Goal: Task Accomplishment & Management: Use online tool/utility

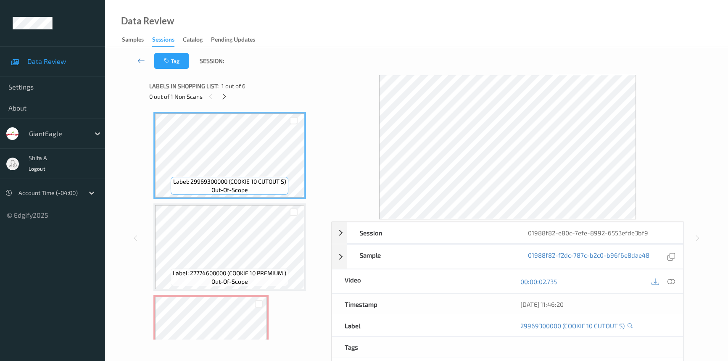
drag, startPoint x: 671, startPoint y: 279, endPoint x: 664, endPoint y: 276, distance: 8.1
click at [671, 279] on icon at bounding box center [671, 282] width 8 height 8
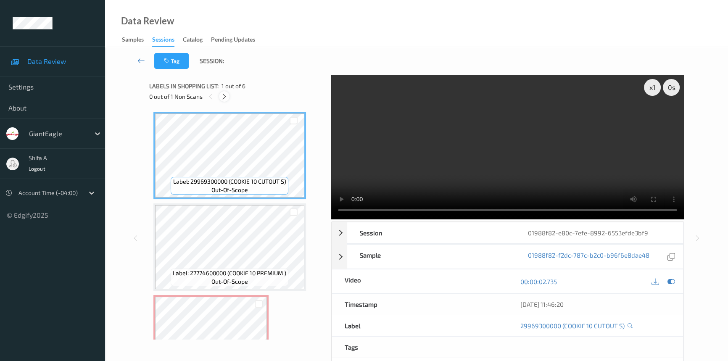
click at [227, 95] on icon at bounding box center [224, 97] width 7 height 8
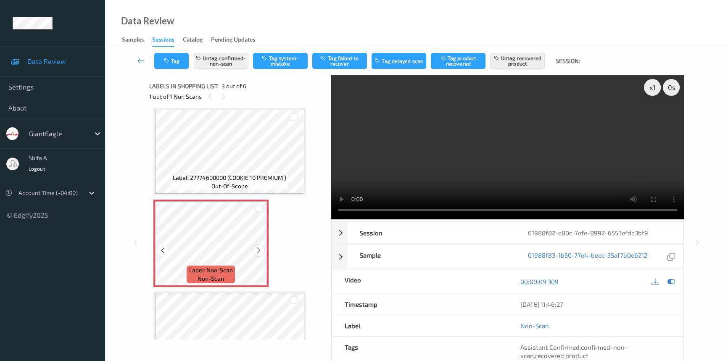
click at [259, 247] on icon at bounding box center [258, 251] width 7 height 8
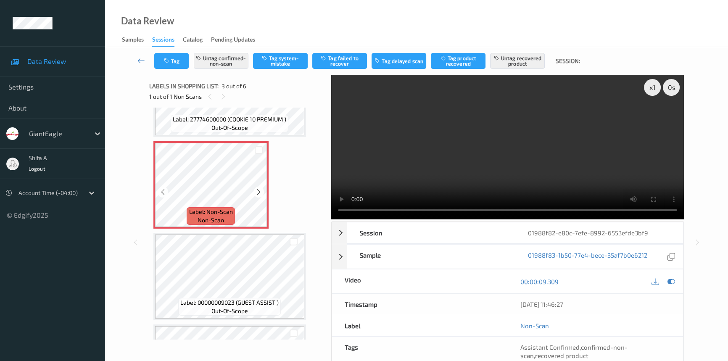
scroll to position [167, 0]
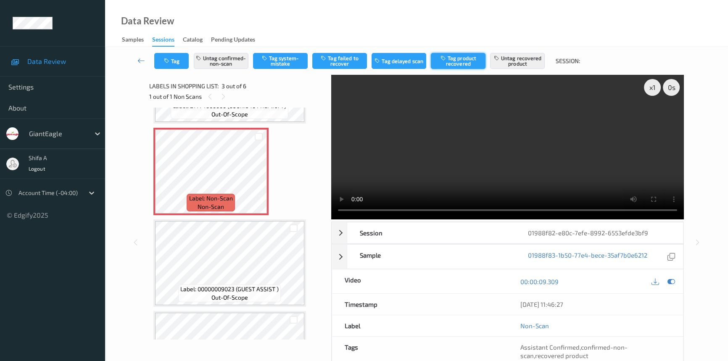
click at [461, 58] on button "Tag product recovered" at bounding box center [458, 61] width 55 height 16
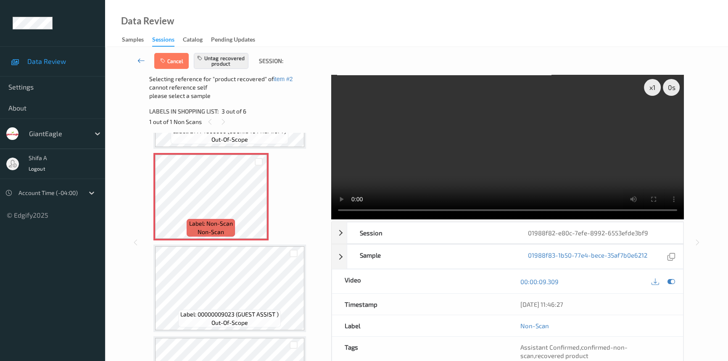
click at [141, 62] on icon at bounding box center [141, 60] width 8 height 8
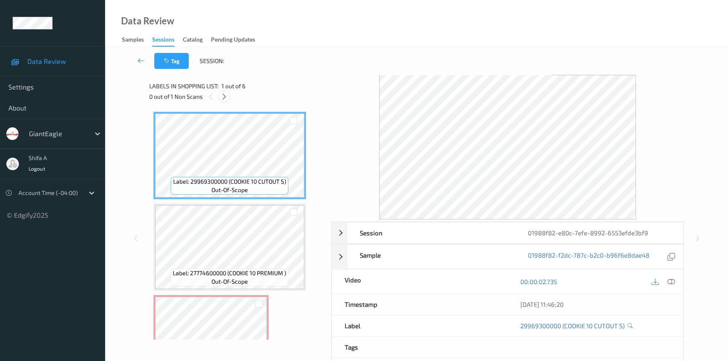
click at [224, 98] on icon at bounding box center [224, 97] width 7 height 8
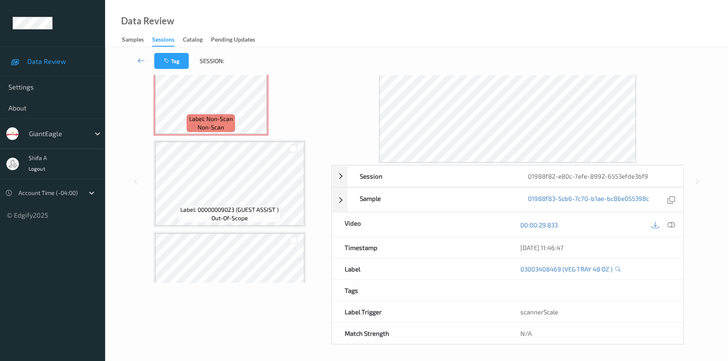
scroll to position [167, 0]
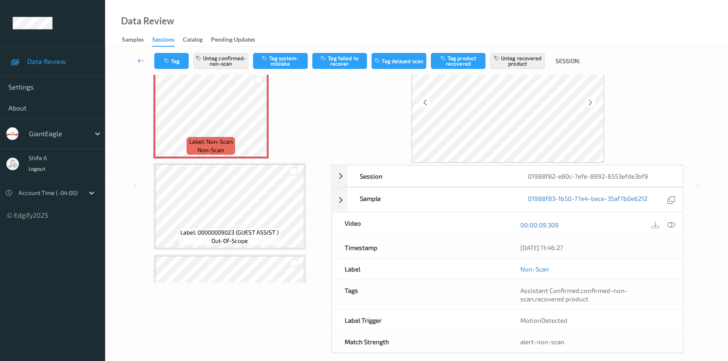
click at [307, 107] on div "Label: 29969300000 (COOKIE 10 CUTOUT S) out-of-scope Label: 27774600000 (COOKIE…" at bounding box center [237, 160] width 168 height 545
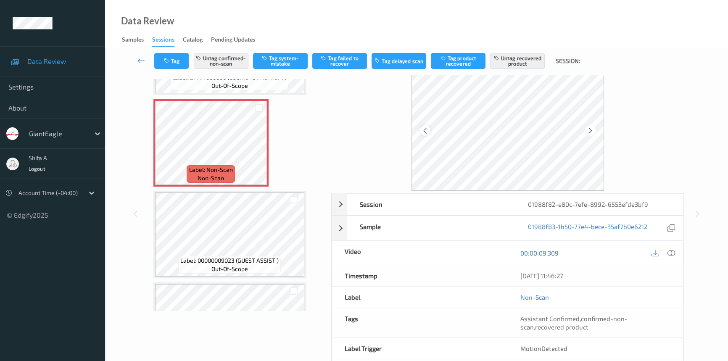
scroll to position [0, 0]
